Goal: Transaction & Acquisition: Purchase product/service

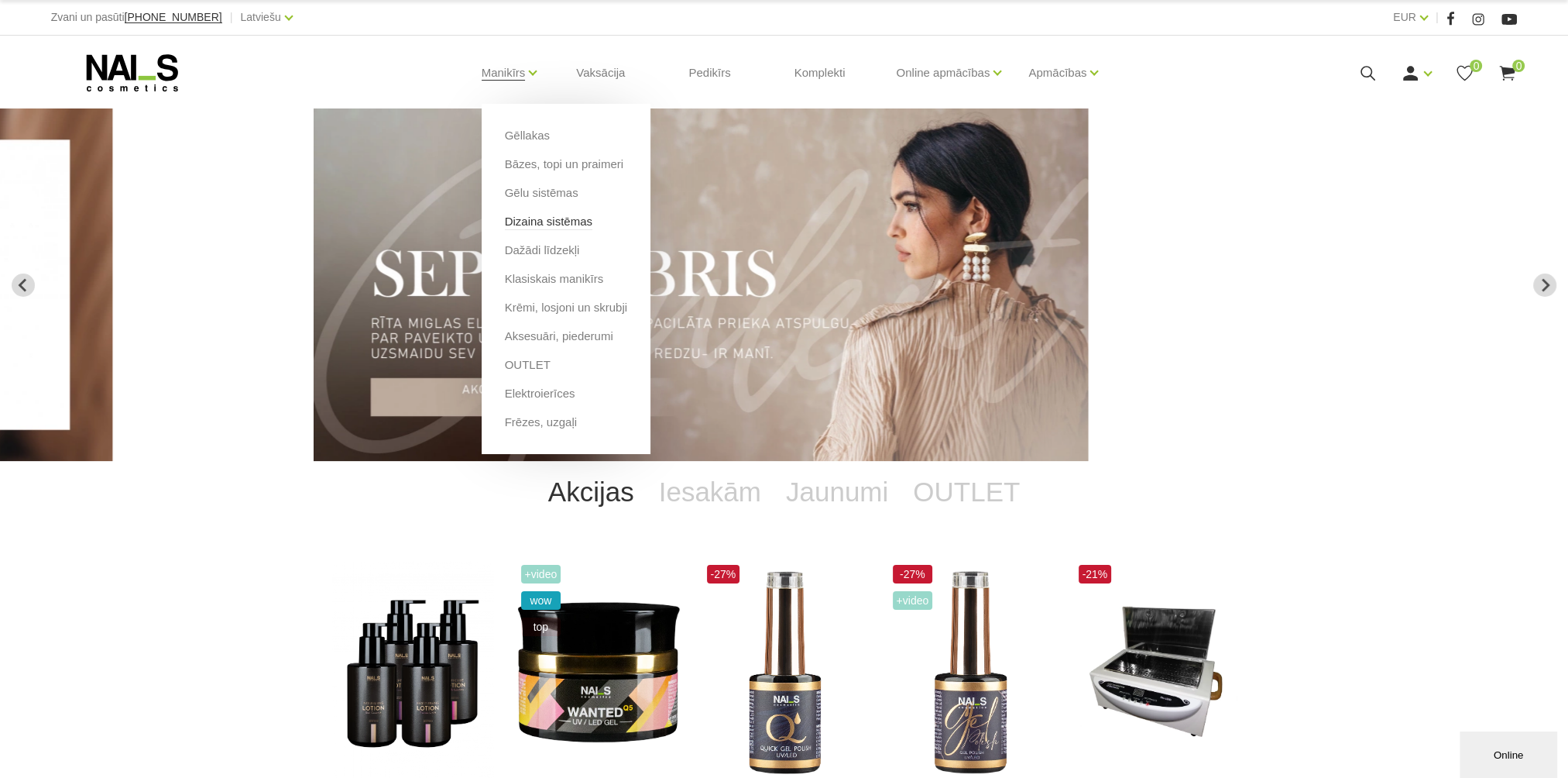
click at [558, 219] on link "Dizaina sistēmas" at bounding box center [548, 221] width 88 height 17
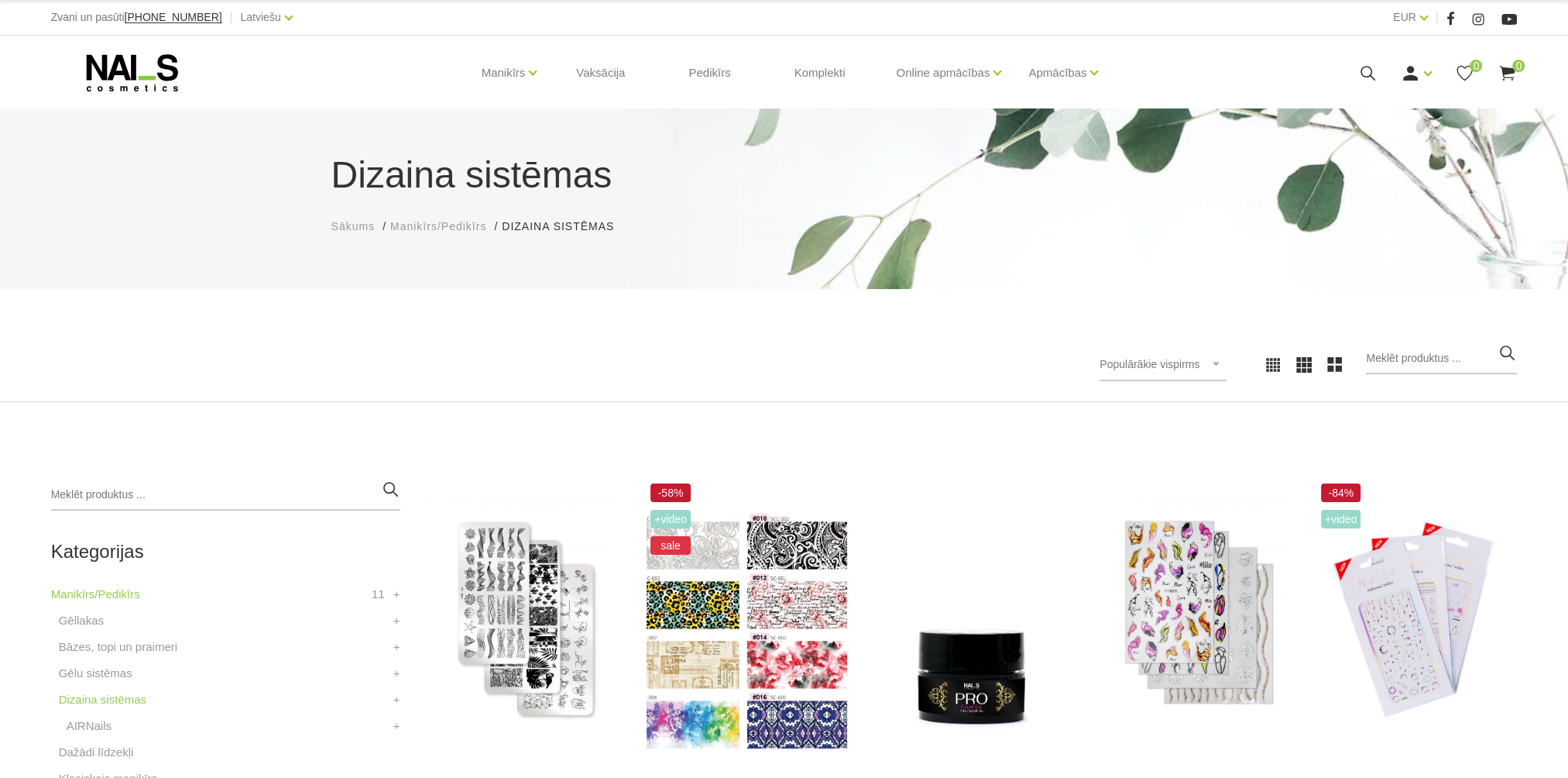
click at [1362, 71] on icon at bounding box center [1367, 73] width 19 height 19
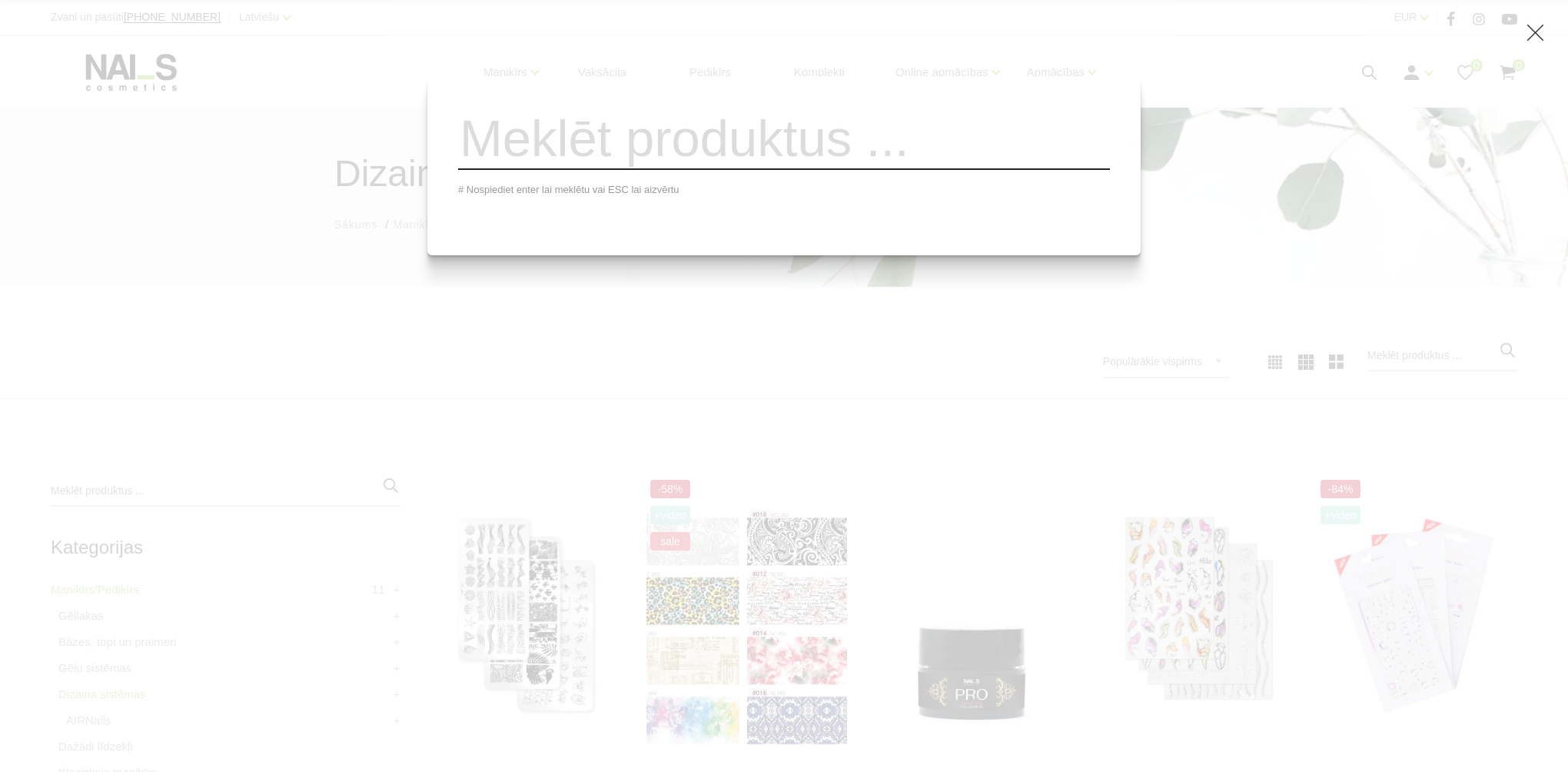
click at [912, 164] on input "search" at bounding box center [784, 139] width 652 height 62
type input "duo"
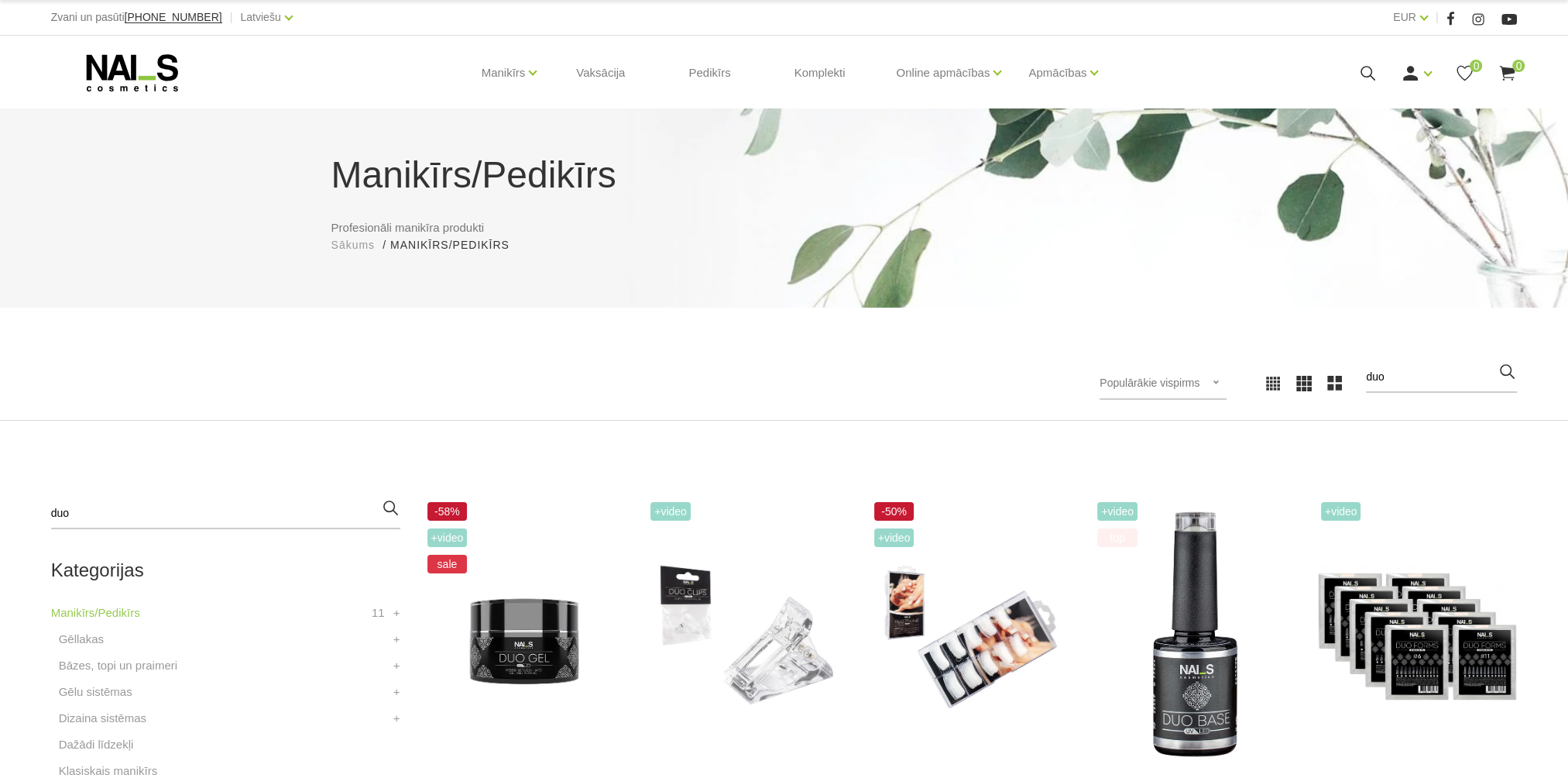
click at [110, 63] on icon at bounding box center [132, 73] width 163 height 39
